Goal: Task Accomplishment & Management: Manage account settings

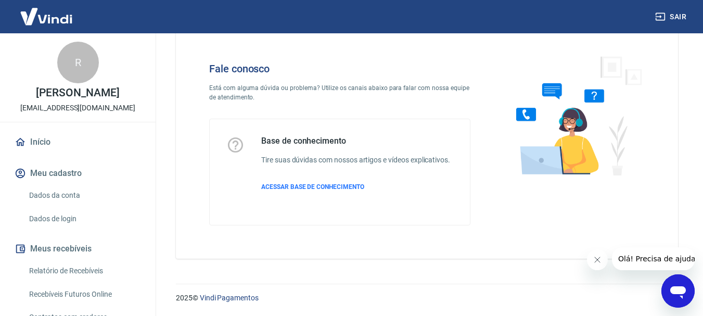
scroll to position [131, 0]
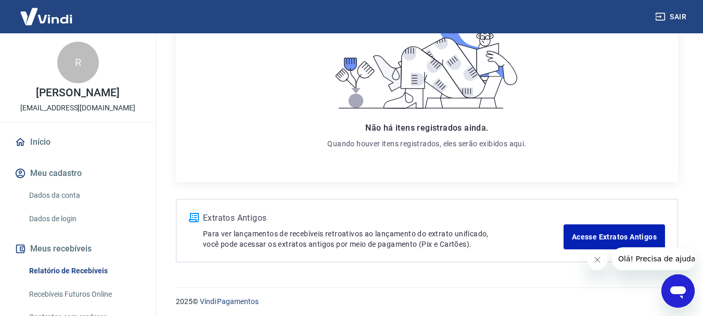
scroll to position [201, 0]
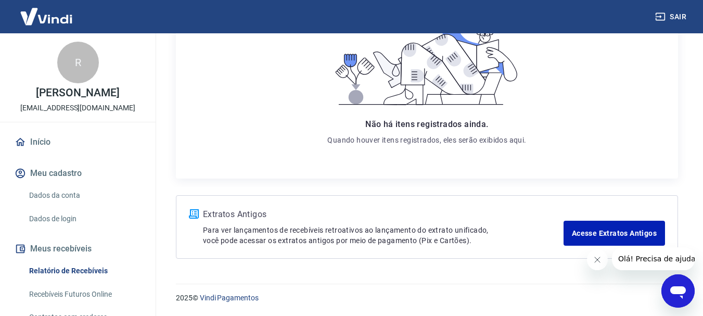
drag, startPoint x: 144, startPoint y: 209, endPoint x: 138, endPoint y: 236, distance: 27.7
click at [138, 236] on div "Início Meu cadastro Dados da conta Dados de login Meus recebíveis Relatório de …" at bounding box center [78, 289] width 156 height 316
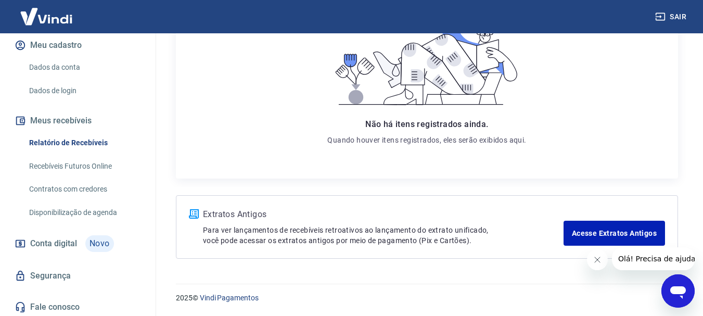
scroll to position [131, 0]
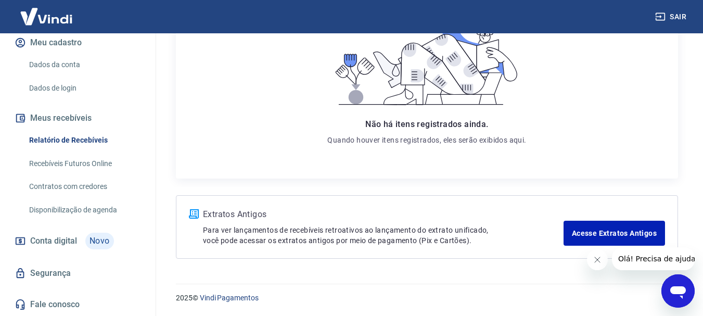
click at [62, 187] on link "Contratos com credores" at bounding box center [84, 186] width 118 height 21
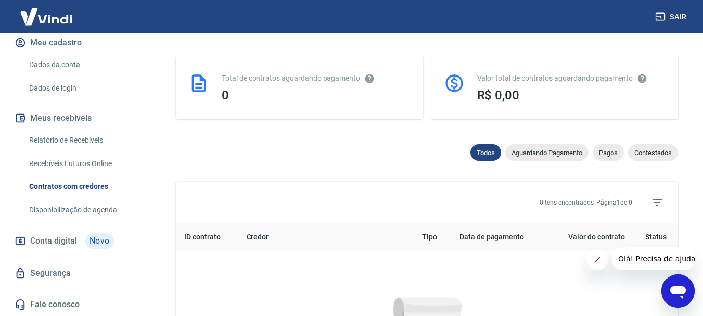
scroll to position [514, 0]
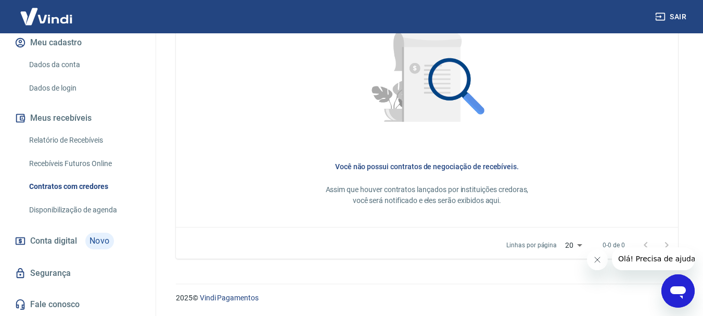
click at [67, 163] on link "Recebíveis Futuros Online" at bounding box center [84, 163] width 118 height 21
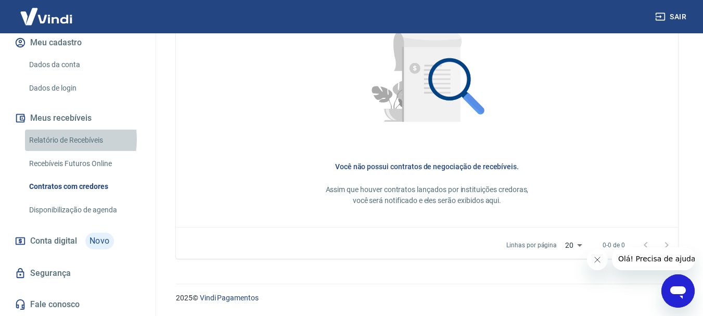
click at [55, 140] on link "Relatório de Recebíveis" at bounding box center [84, 140] width 118 height 21
